Goal: Information Seeking & Learning: Understand process/instructions

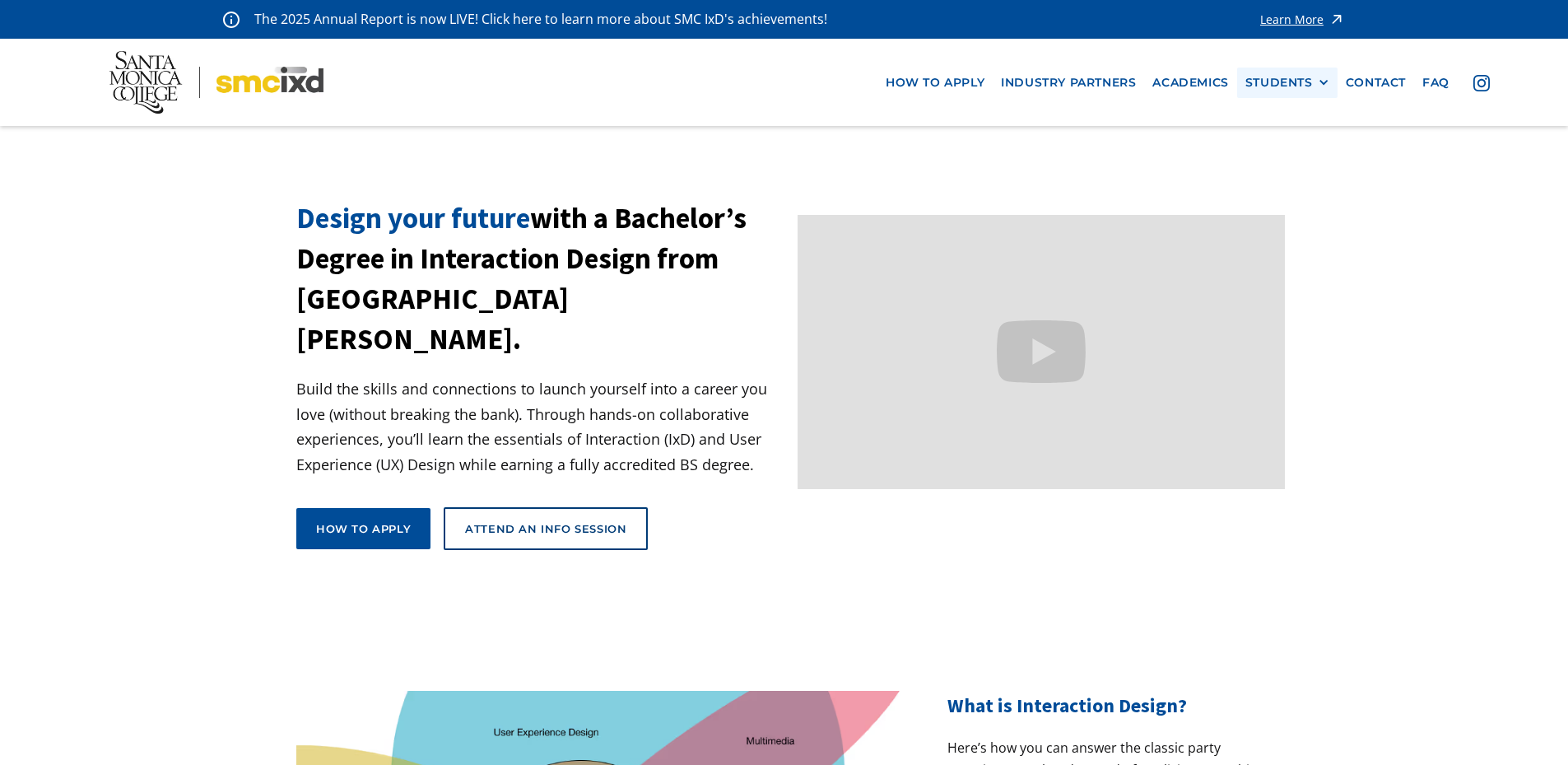
click at [1310, 83] on div "STUDENTS" at bounding box center [1279, 83] width 68 height 14
click at [1382, 94] on link "contact" at bounding box center [1375, 83] width 77 height 30
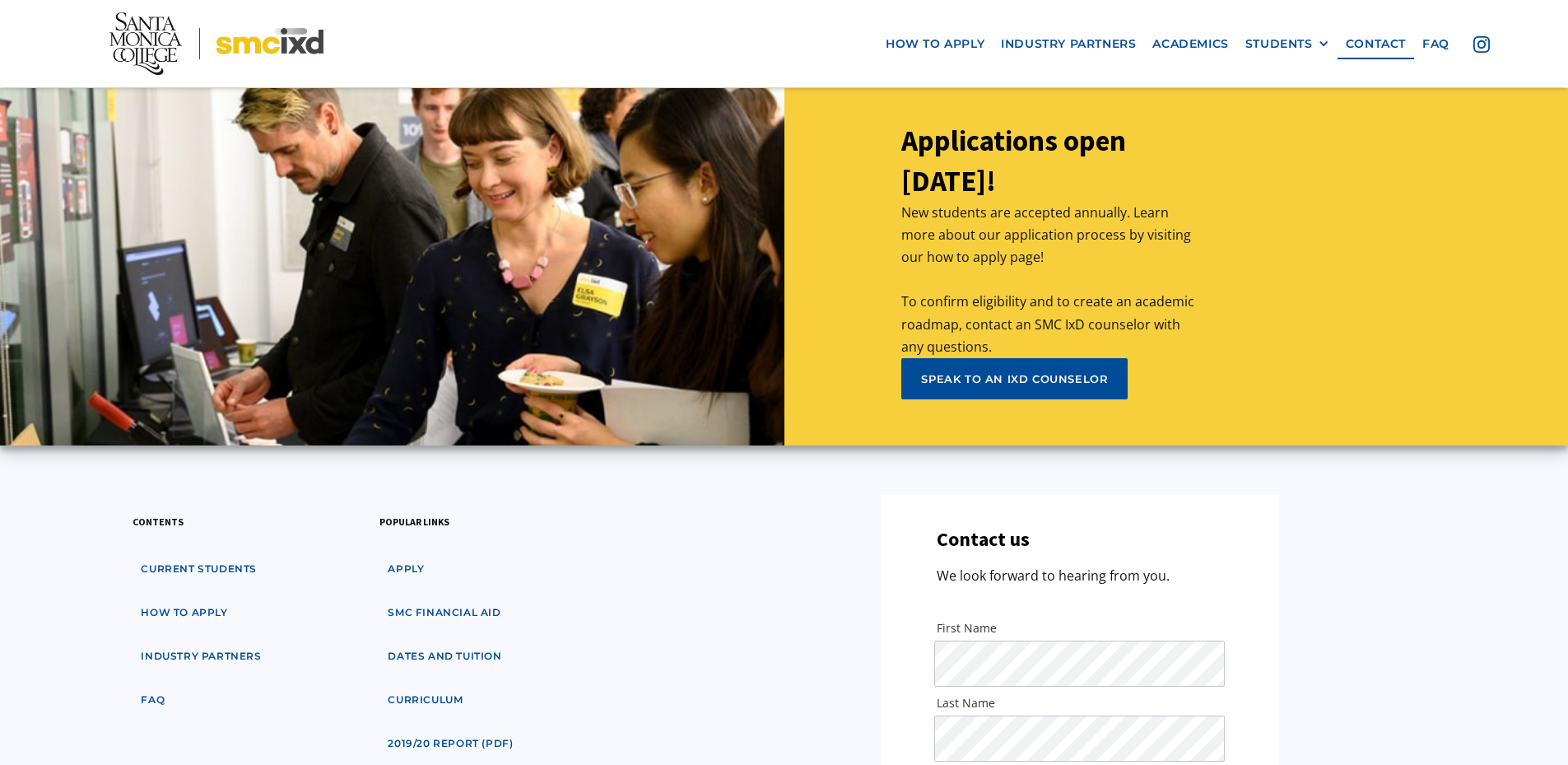
scroll to position [7640, 0]
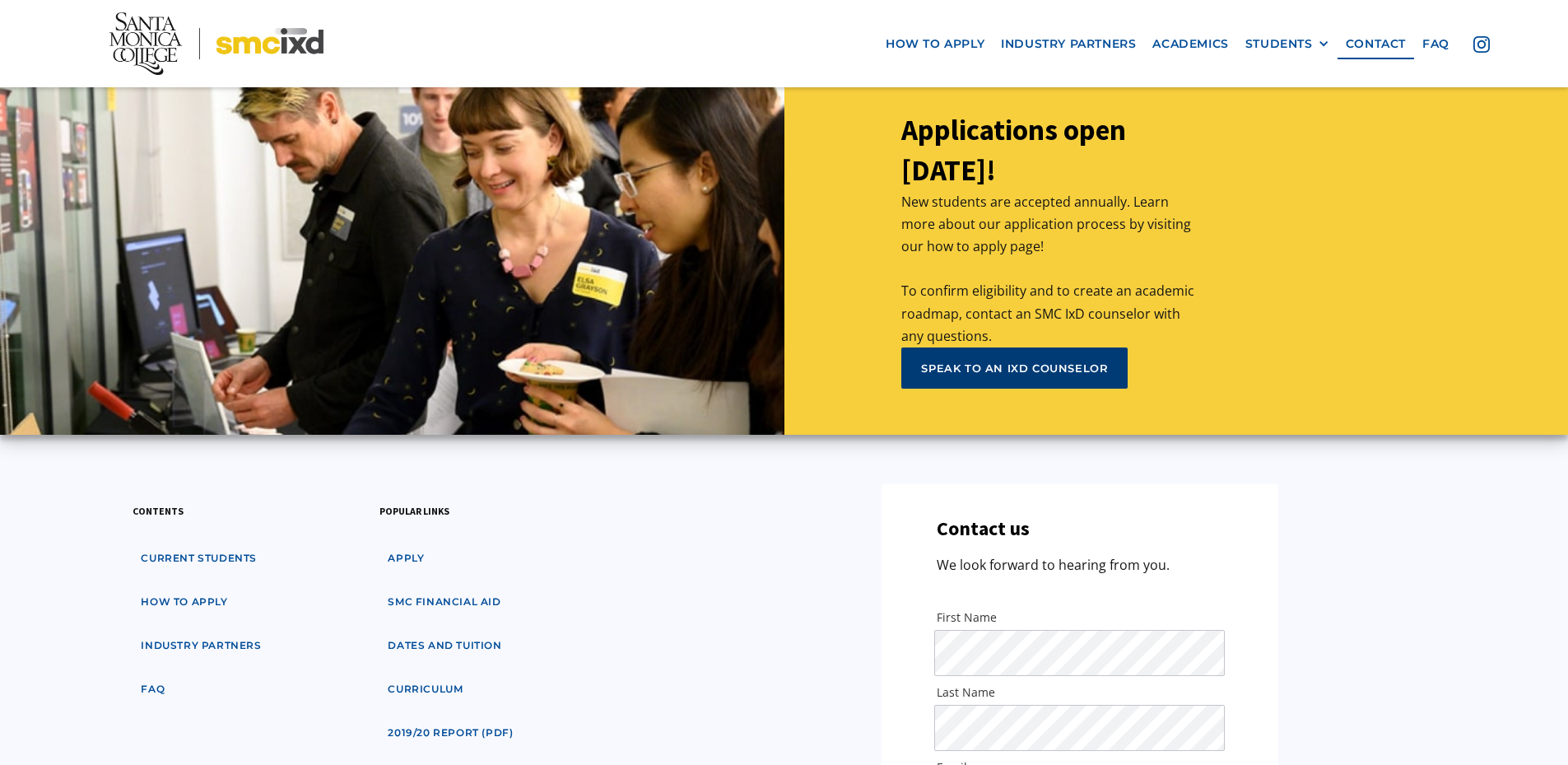
click at [1007, 360] on div "speak to an ixd counselor" at bounding box center [1014, 368] width 187 height 15
click at [208, 587] on link "how to apply" at bounding box center [184, 603] width 103 height 30
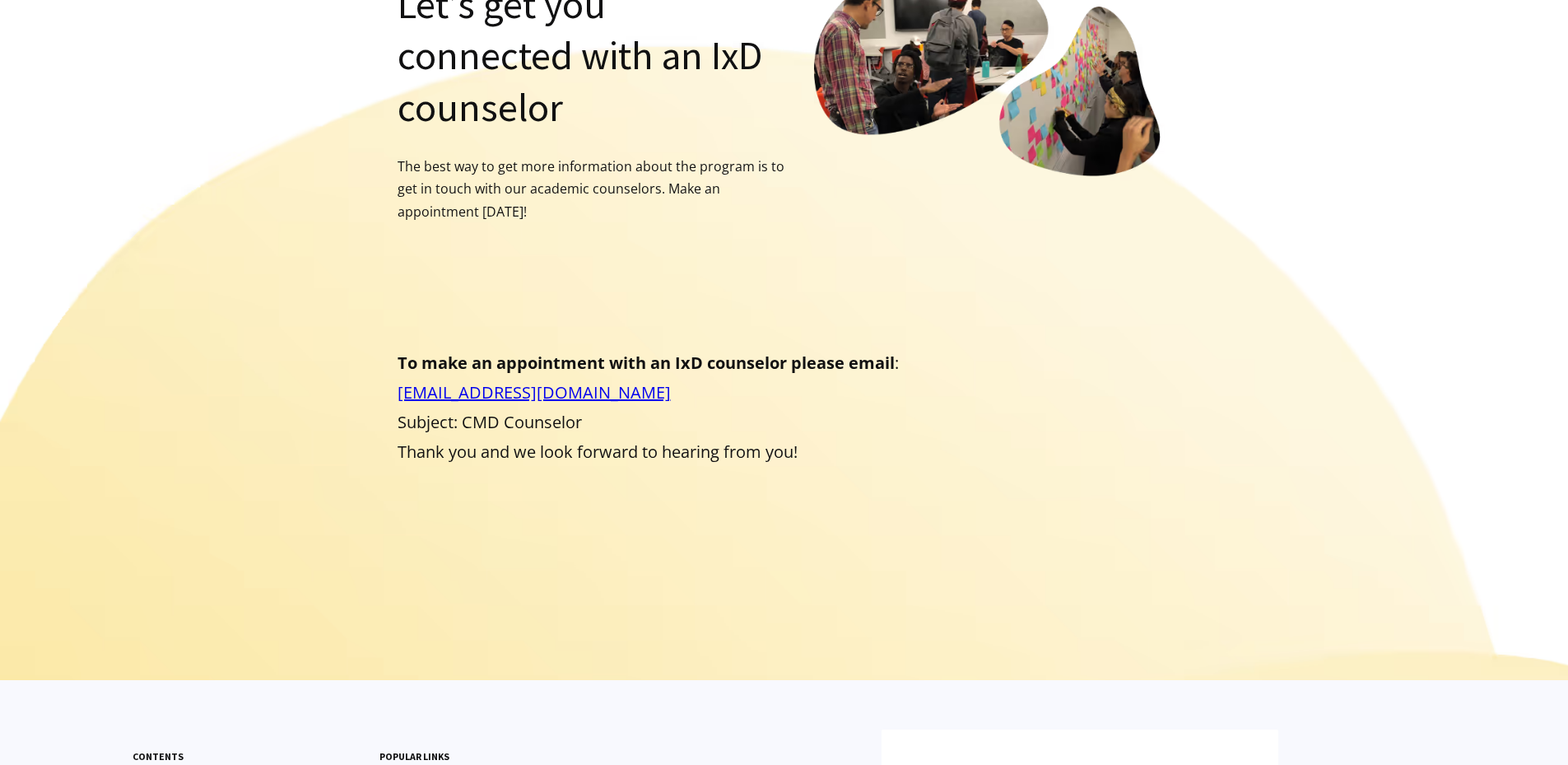
scroll to position [329, 0]
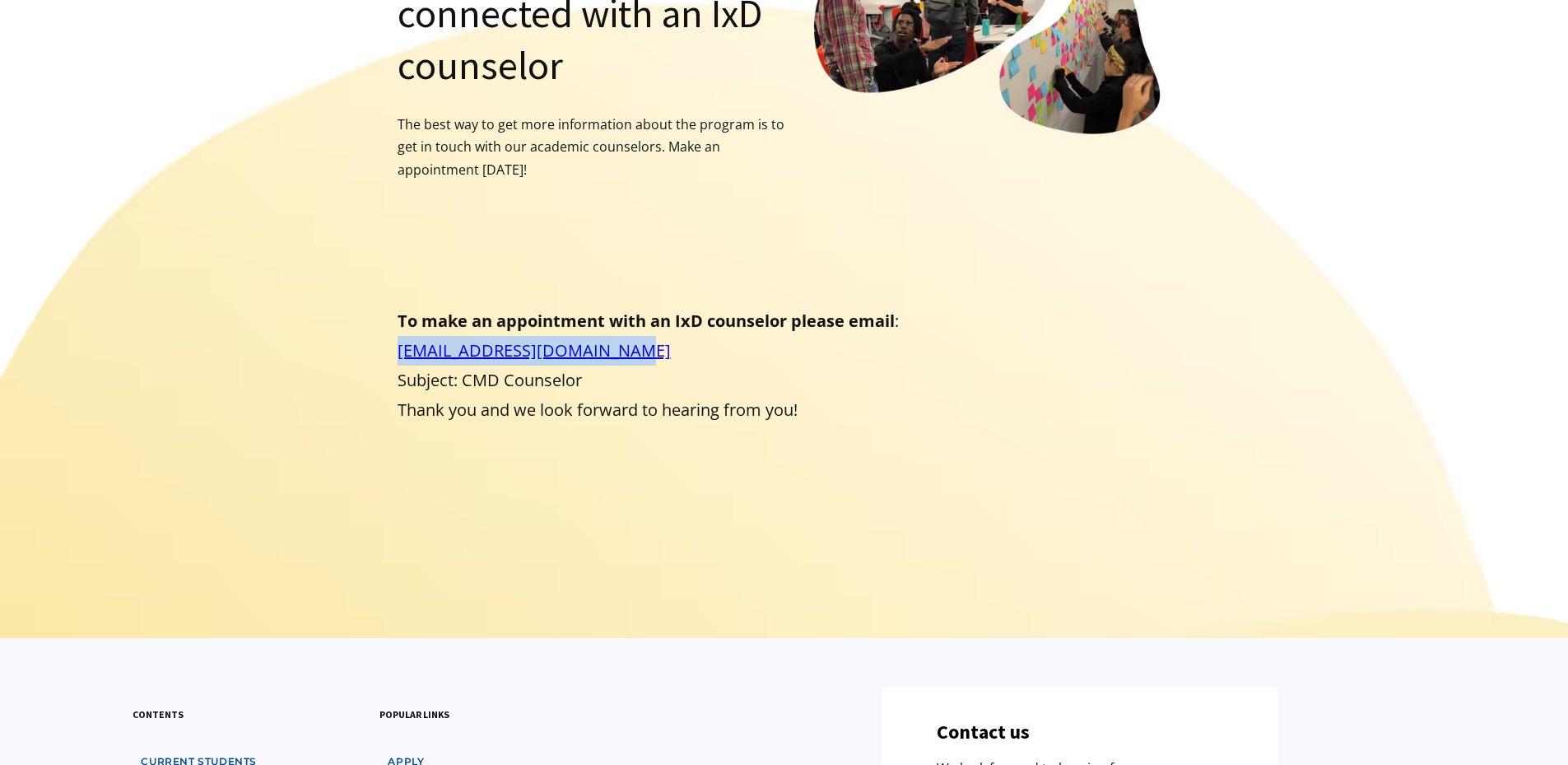
drag, startPoint x: 634, startPoint y: 308, endPoint x: 379, endPoint y: 313, distance: 255.0
click at [379, 313] on div "Let’s get you connected with an IxD counselor The best way to get more informat…" at bounding box center [783, 263] width 975 height 685
copy link "counselingtransfer@smc.edu"
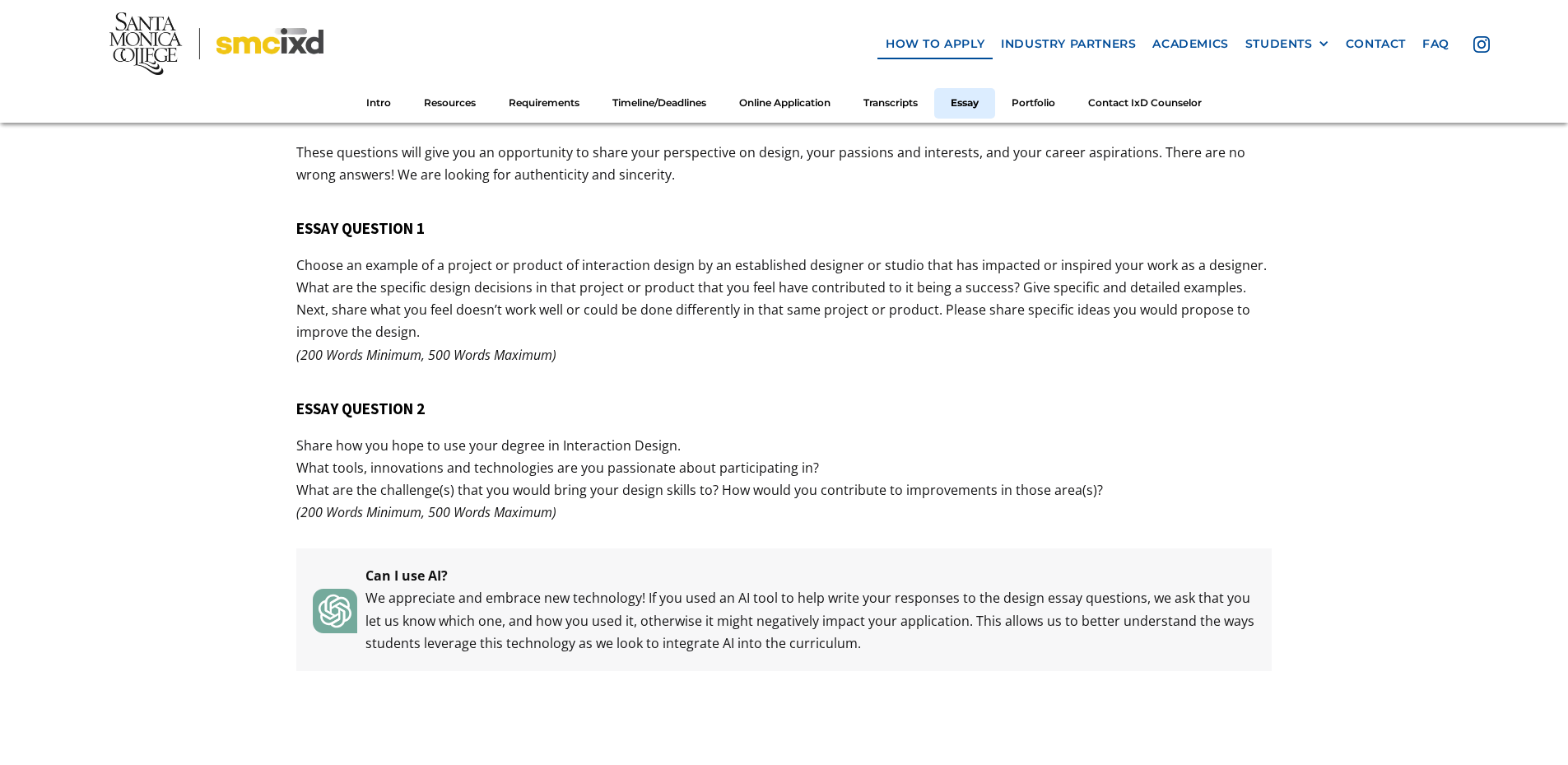
scroll to position [6259, 0]
